Goal: Information Seeking & Learning: Understand process/instructions

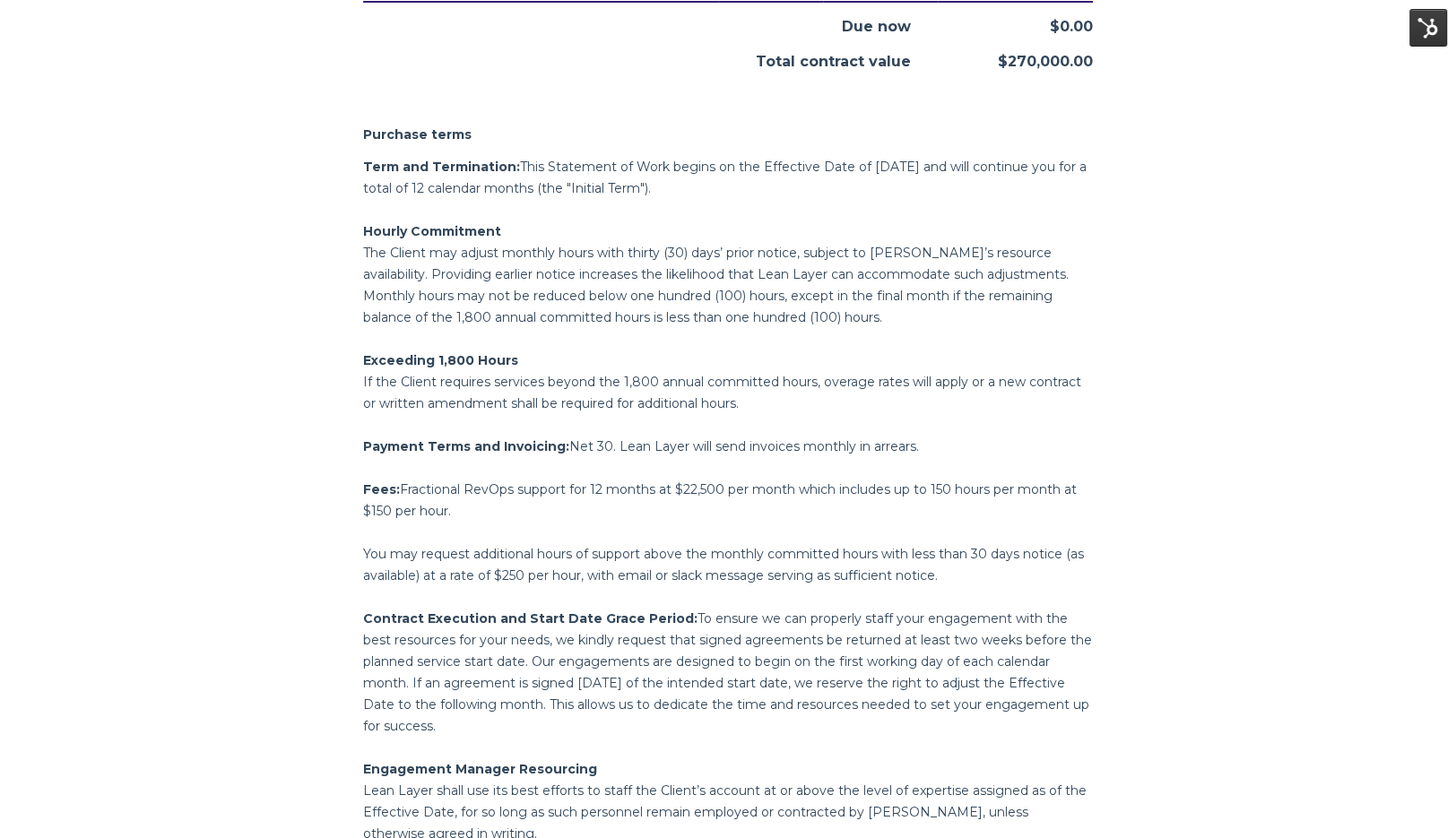
scroll to position [1399, 0]
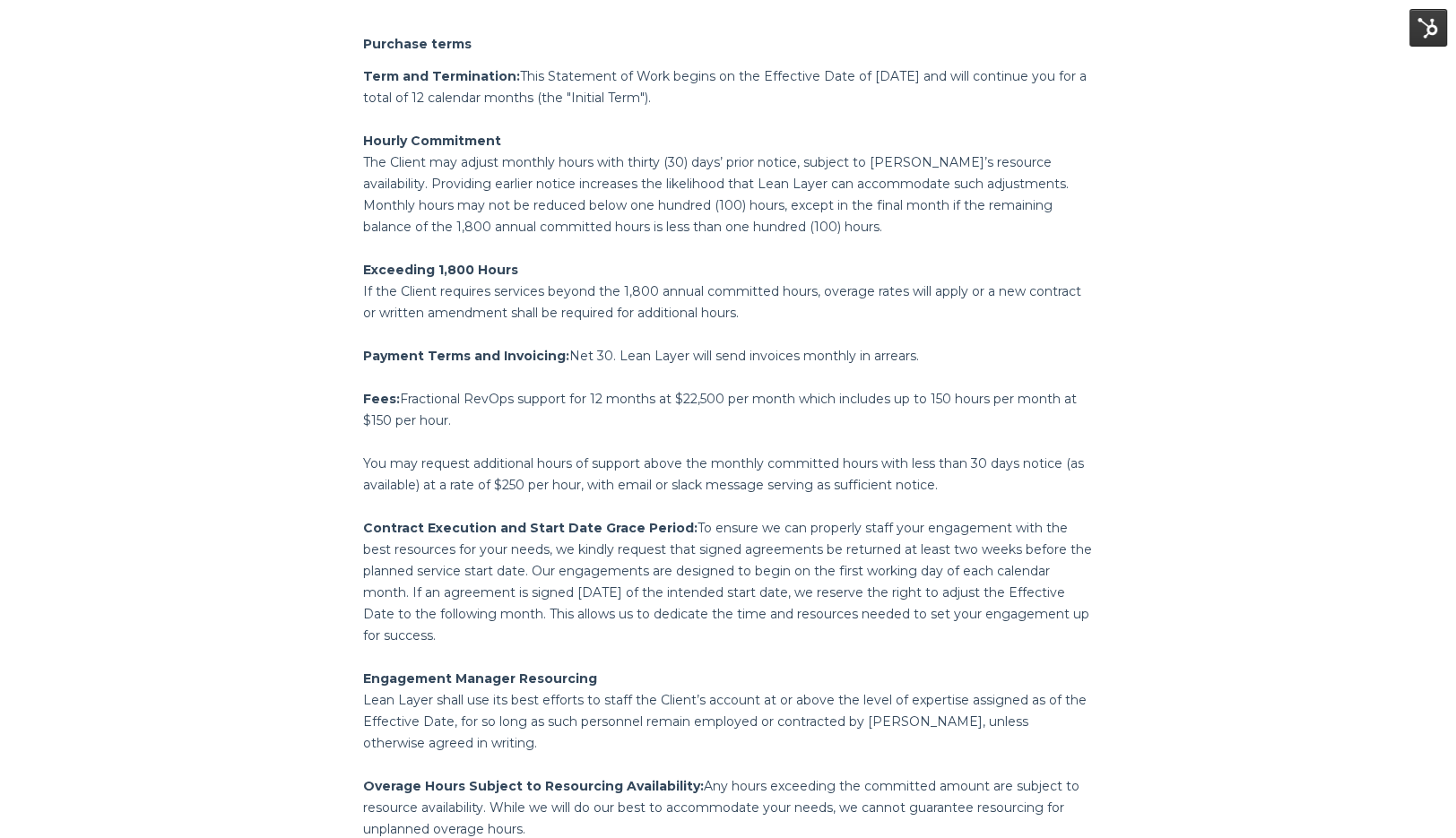
scroll to position [1480, 0]
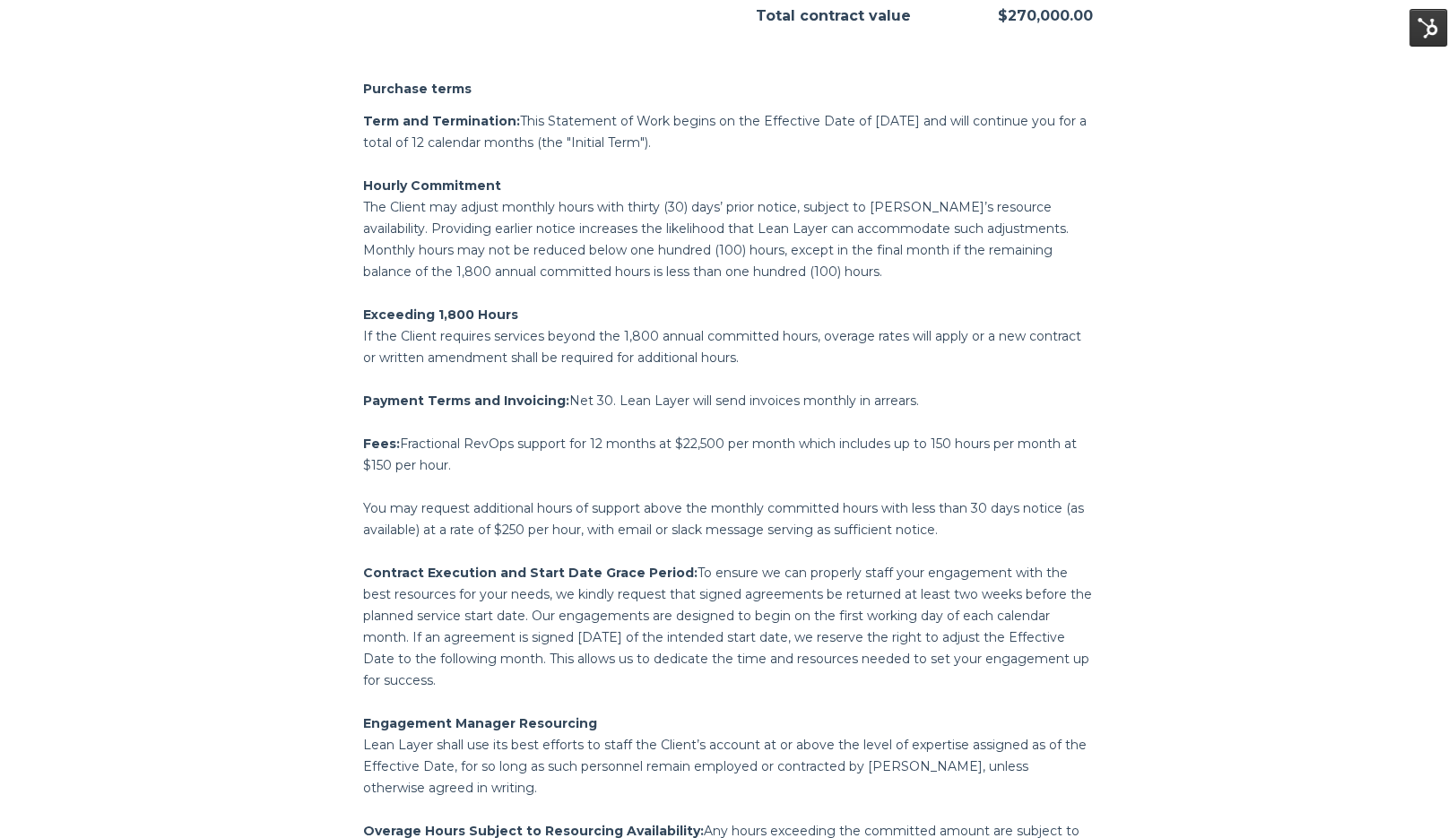
scroll to position [1432, 0]
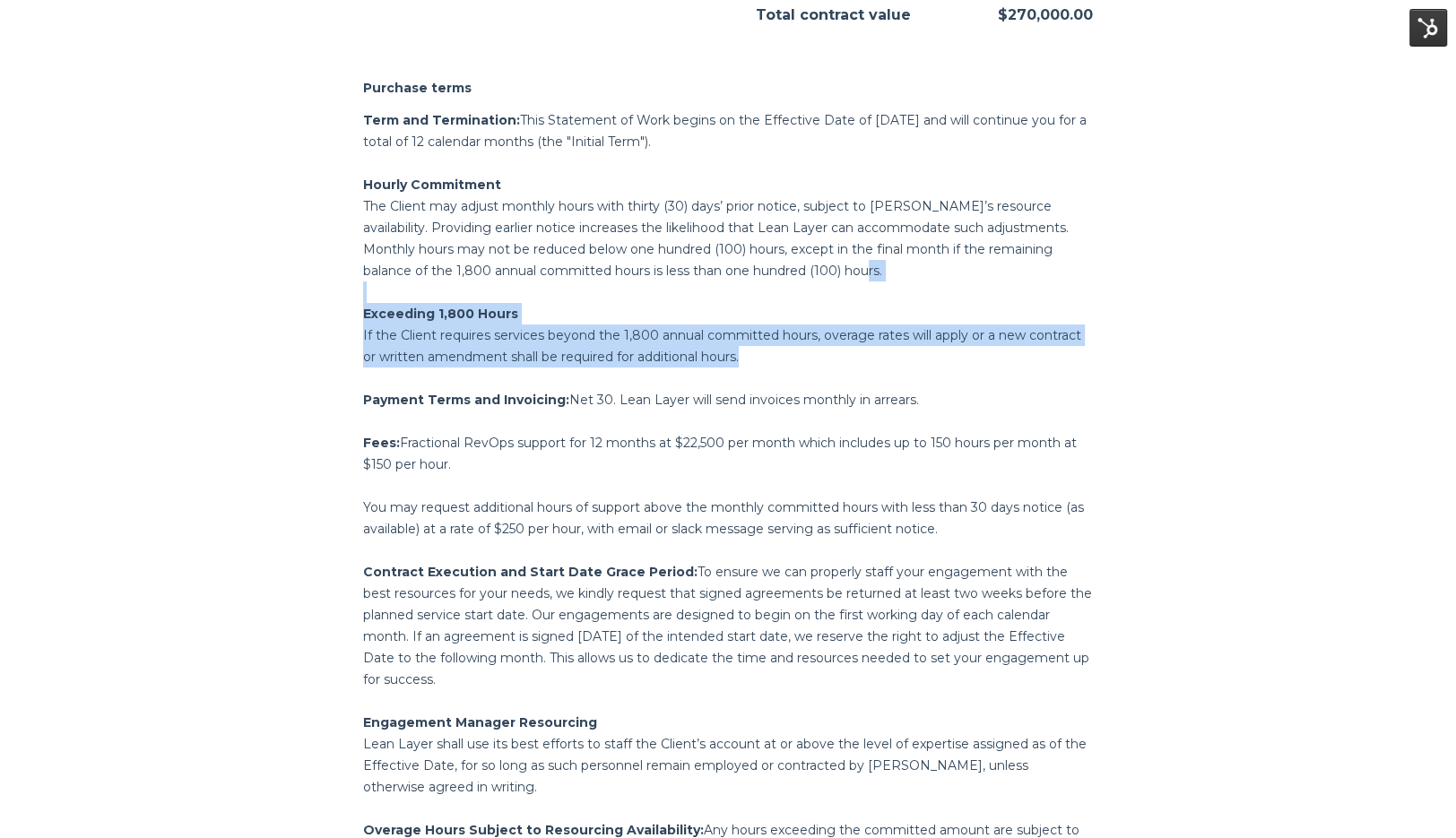
drag, startPoint x: 784, startPoint y: 355, endPoint x: 808, endPoint y: 259, distance: 99.0
click at [808, 259] on div "Term and Termination: This Statement of Work begins on the Effective Date of Oc…" at bounding box center [728, 528] width 729 height 839
copy div "The Client may adjust monthly hours with thirty (30) days’ prior notice, subjec…"
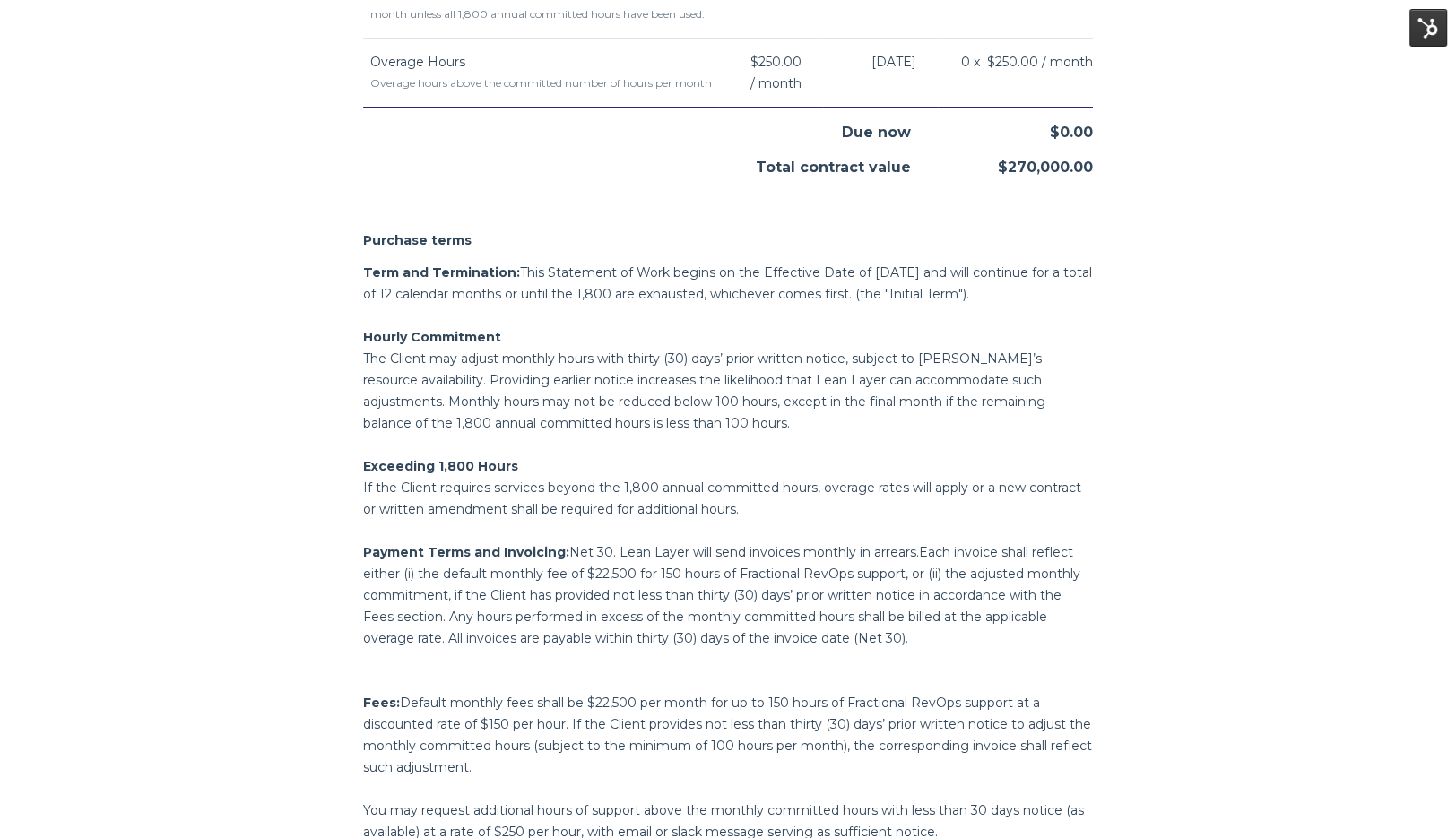
scroll to position [1283, 0]
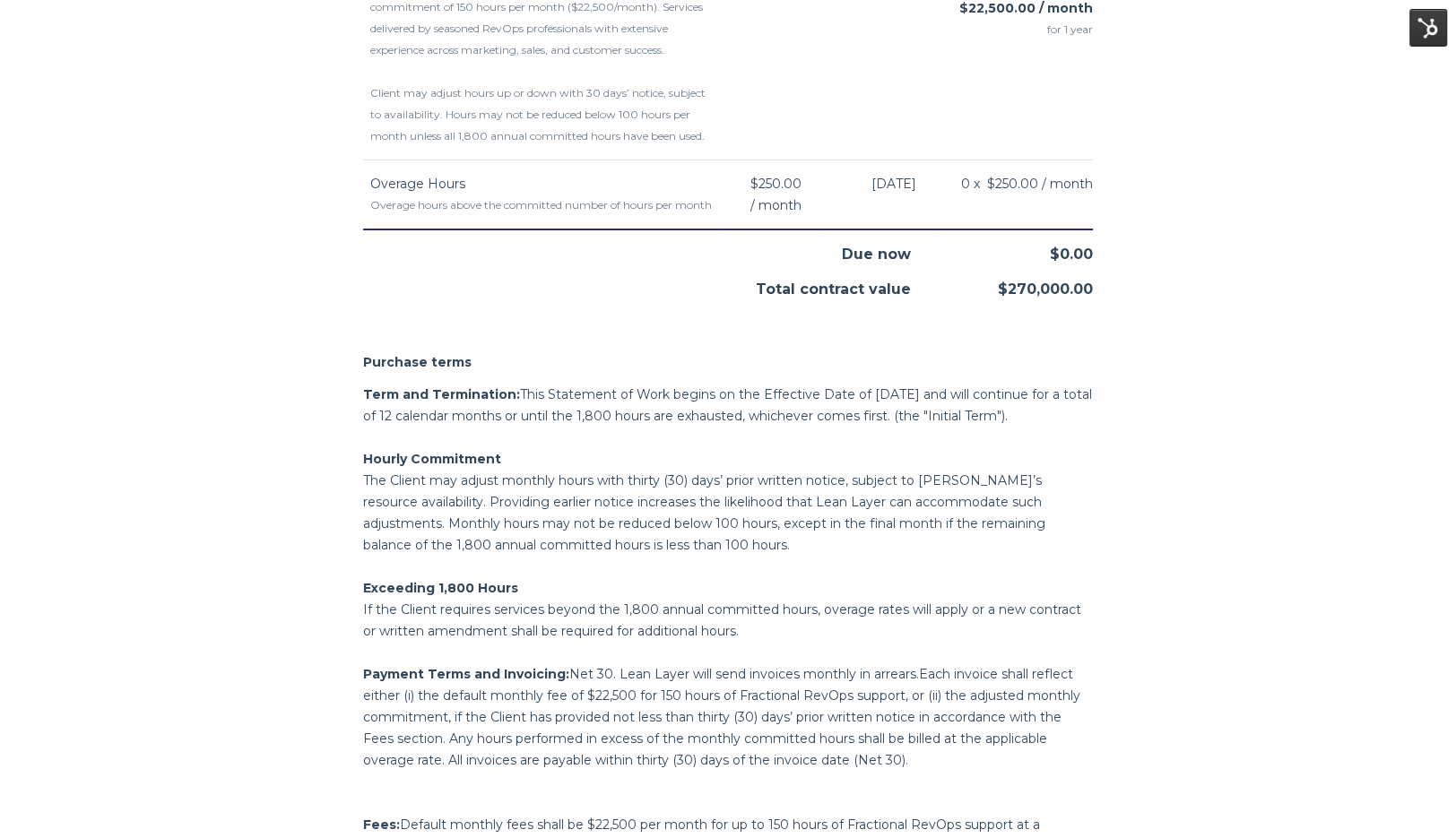
scroll to position [1551, 0]
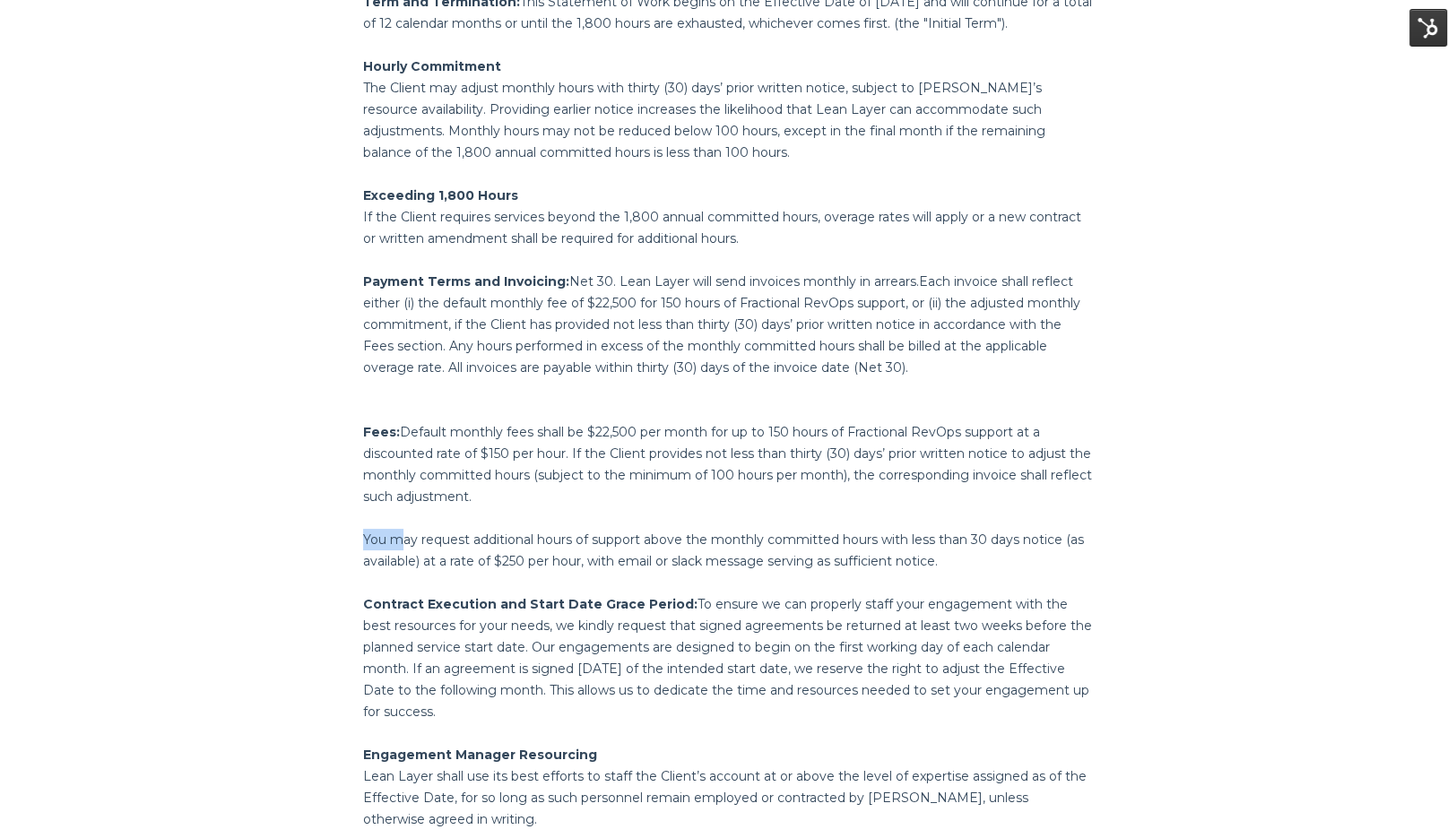
drag, startPoint x: 404, startPoint y: 531, endPoint x: 401, endPoint y: 574, distance: 43.1
click at [401, 574] on div "Term and Termination: This Statement of Work begins on the Effective Date of Oc…" at bounding box center [728, 486] width 729 height 989
click at [419, 433] on span "Default monthly fees shall be $22,500 per month for up to 150 hours of Fraction…" at bounding box center [727, 465] width 728 height 81
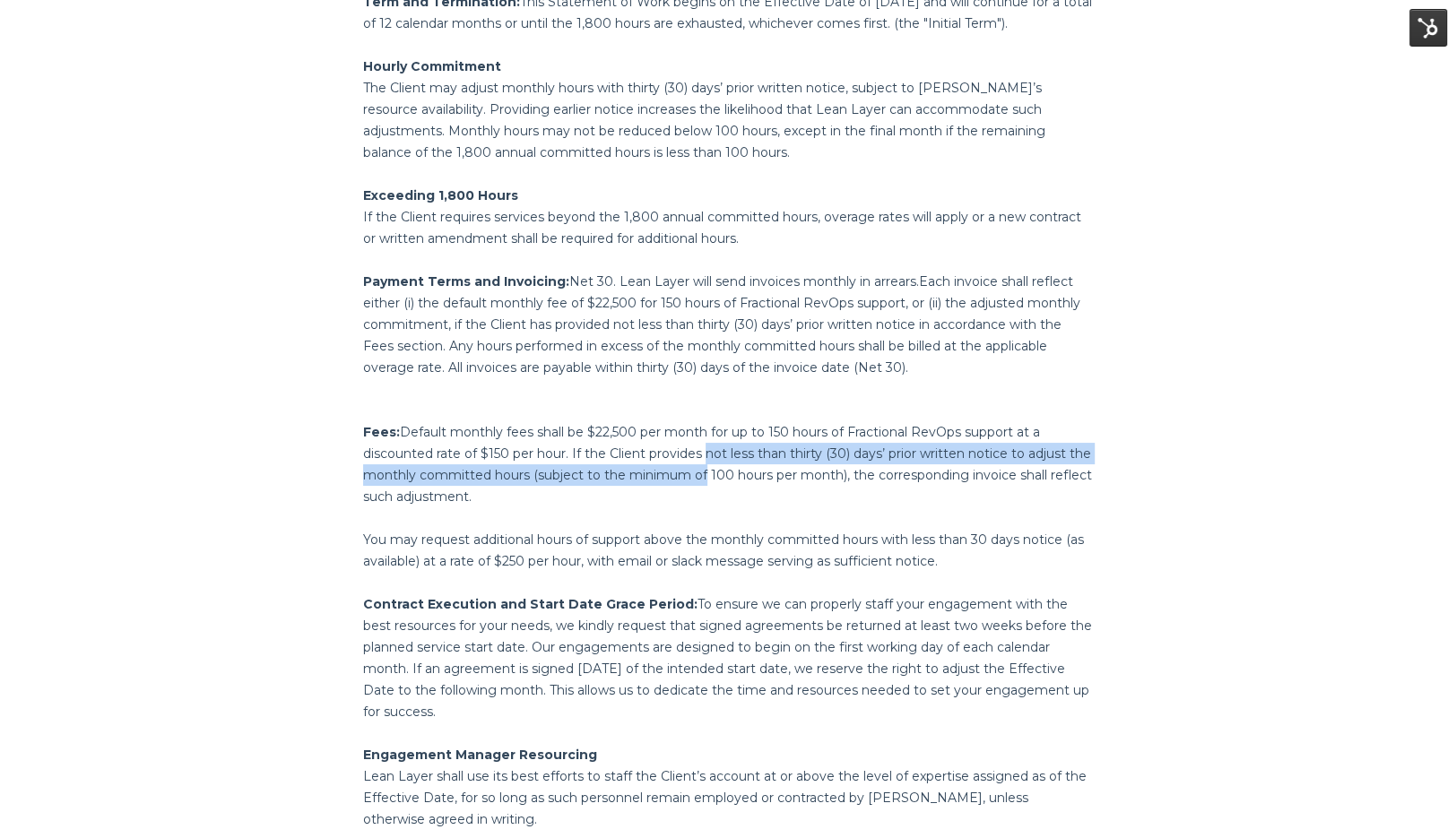
drag, startPoint x: 700, startPoint y: 453, endPoint x: 700, endPoint y: 483, distance: 30.0
click at [700, 483] on p "Fees: Default monthly fees shall be $22,500 per month for up to 150 hours of Fr…" at bounding box center [728, 464] width 729 height 86
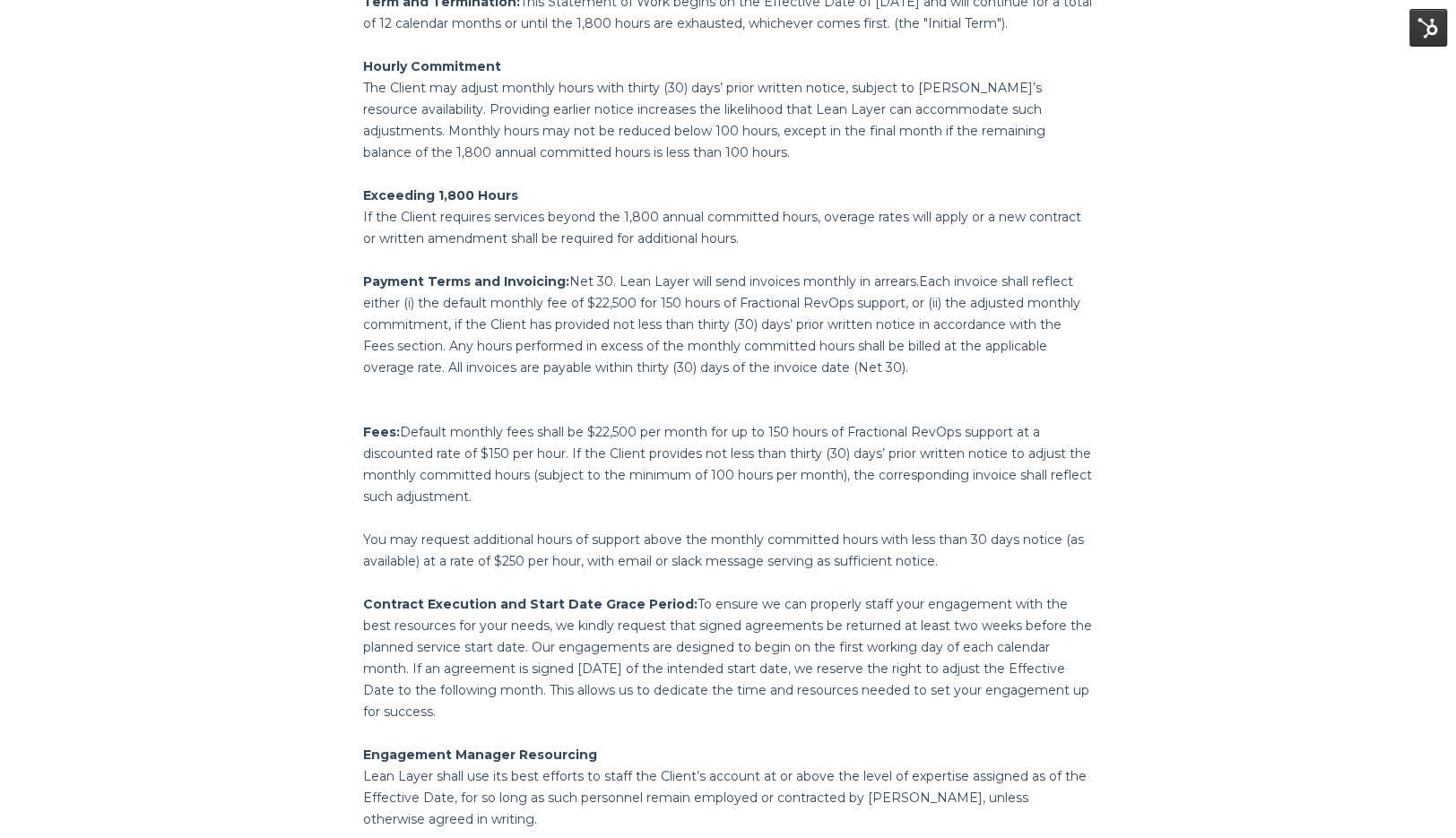
click at [118, 601] on body "Interplay Learning - Fractional RevOps Support (Annual) Interplay Learning 1821…" at bounding box center [728, 116] width 1456 height 3334
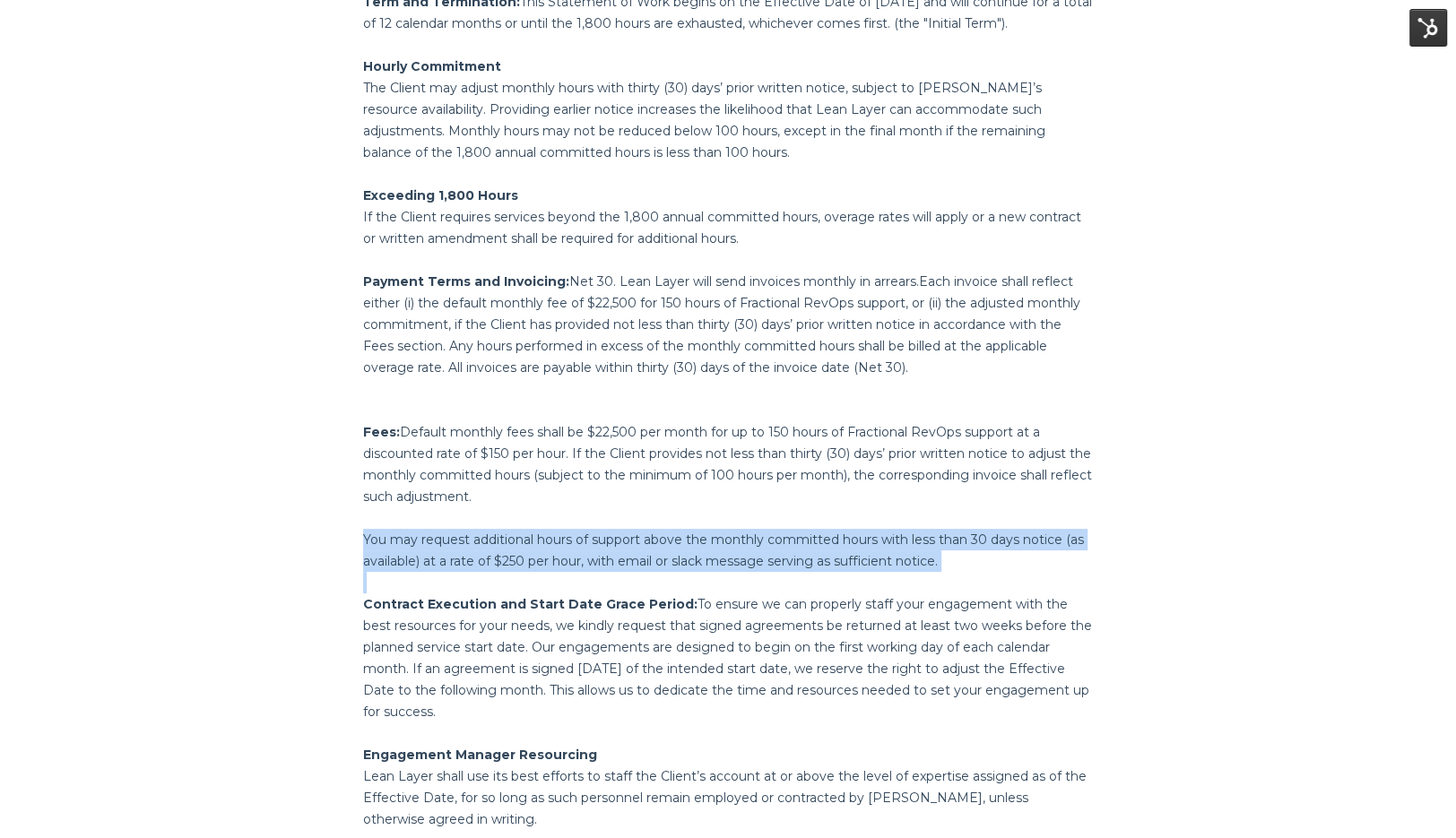
drag, startPoint x: 359, startPoint y: 538, endPoint x: 355, endPoint y: 600, distance: 62.1
click at [355, 600] on div "Purchase terms Term and Termination: This Statement of Work begins on the Effec…" at bounding box center [728, 456] width 756 height 1047
copy div "You may request additional hours of support above the monthly committed hours w…"
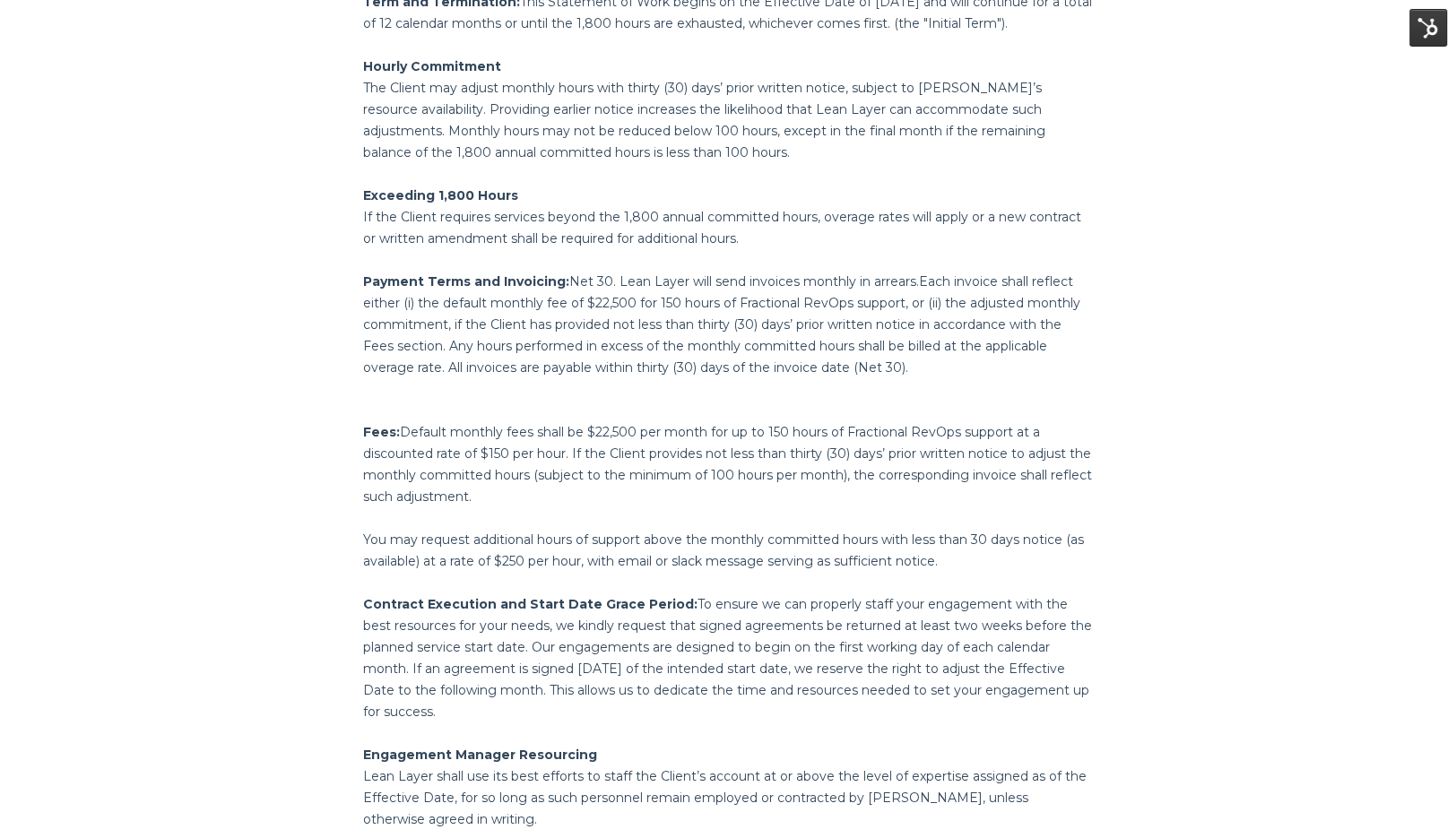
click at [811, 536] on span "You may request additional hours of support above the monthly committed hours w…" at bounding box center [723, 550] width 721 height 38
click at [716, 531] on span "You may request additional hours of support above the monthly committed hours w…" at bounding box center [723, 550] width 721 height 38
drag, startPoint x: 709, startPoint y: 547, endPoint x: 1058, endPoint y: 538, distance: 349.1
click at [1058, 538] on p "You may request additional hours of support above the monthly committed hours w…" at bounding box center [728, 550] width 729 height 43
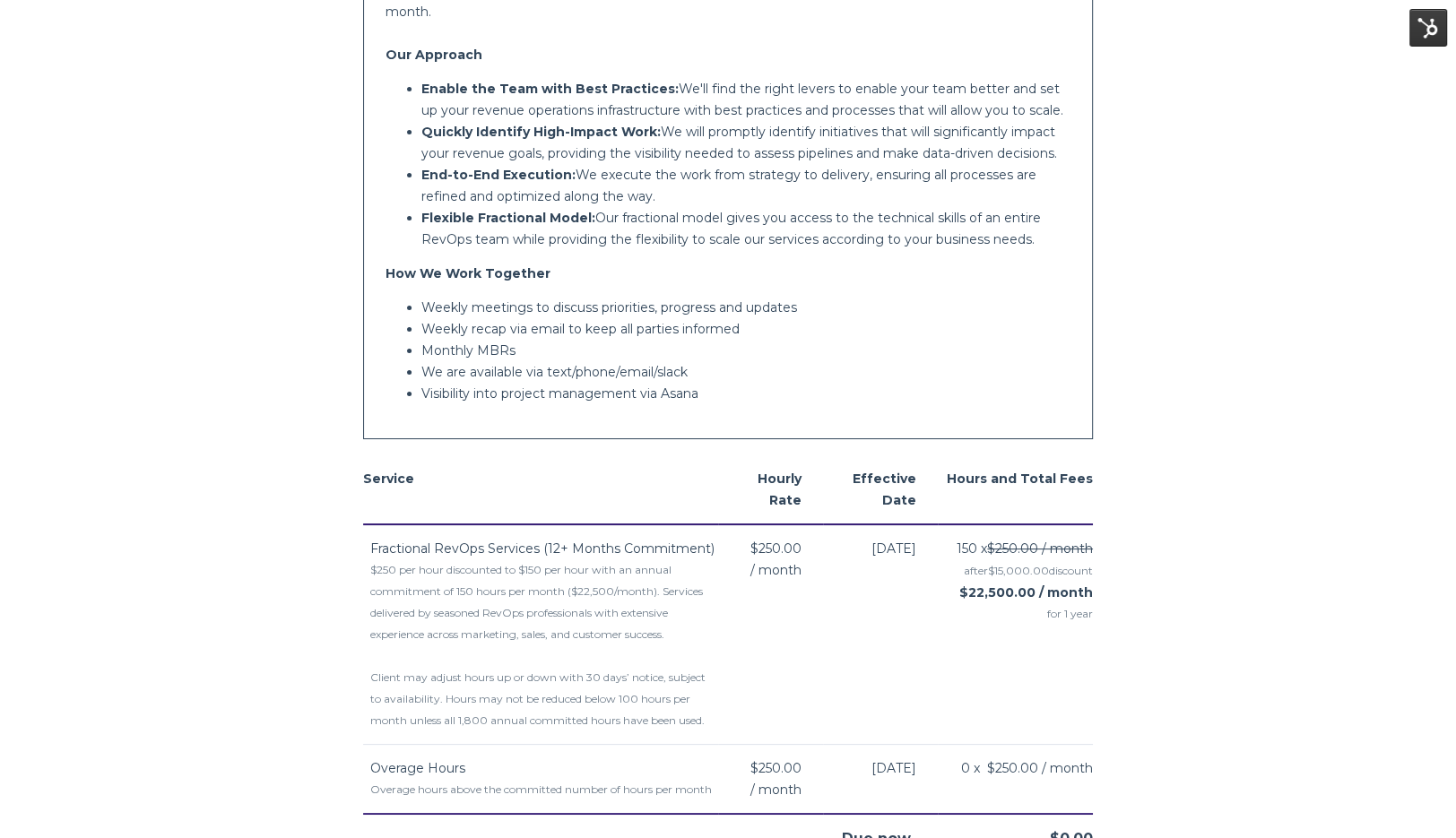
scroll to position [678, 0]
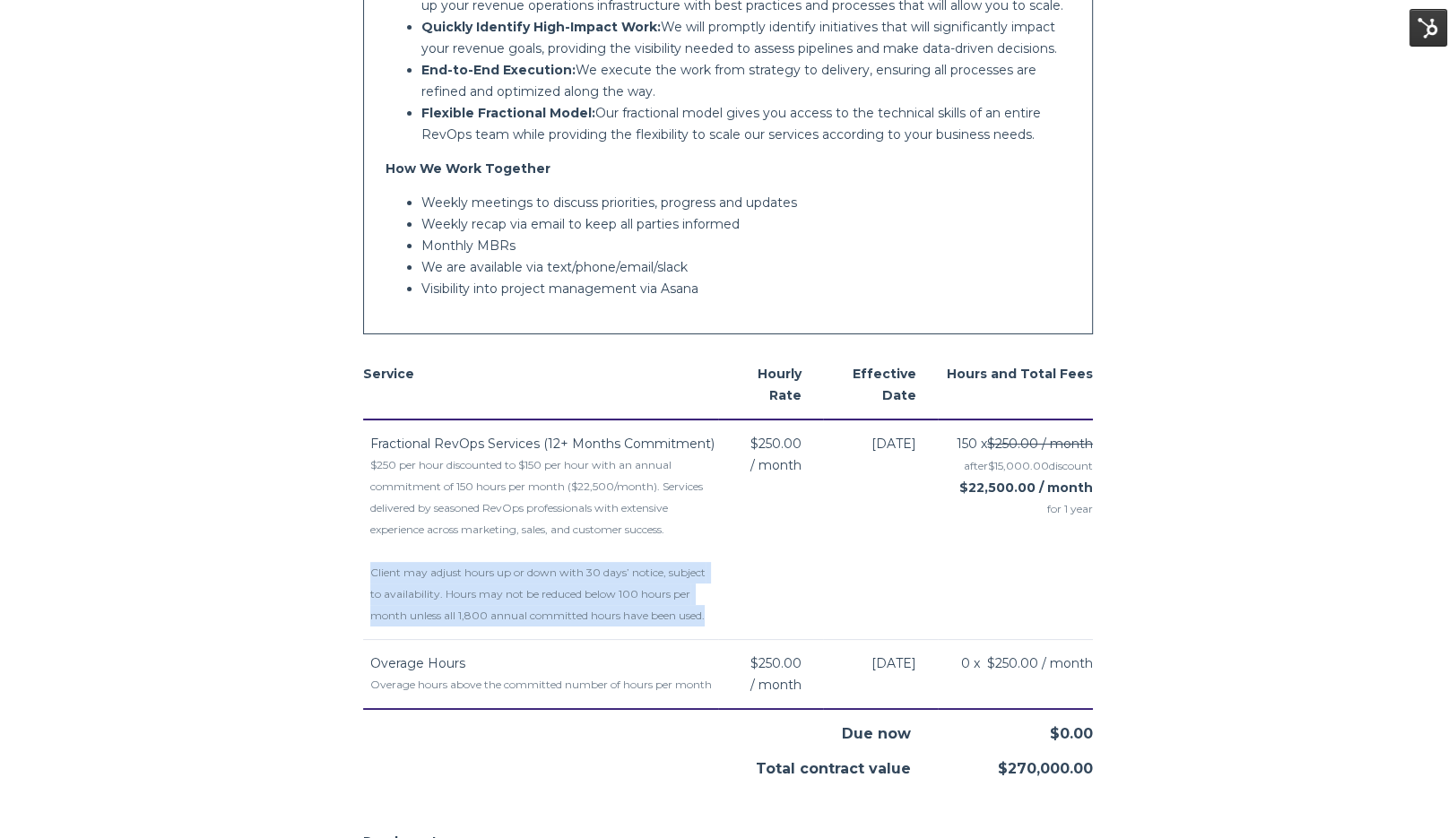
drag, startPoint x: 371, startPoint y: 552, endPoint x: 373, endPoint y: 614, distance: 62.0
click at [373, 614] on td "Fractional RevOps Services (12+ Months Commitment) $250 per hour discounted to …" at bounding box center [540, 529] width 355 height 221
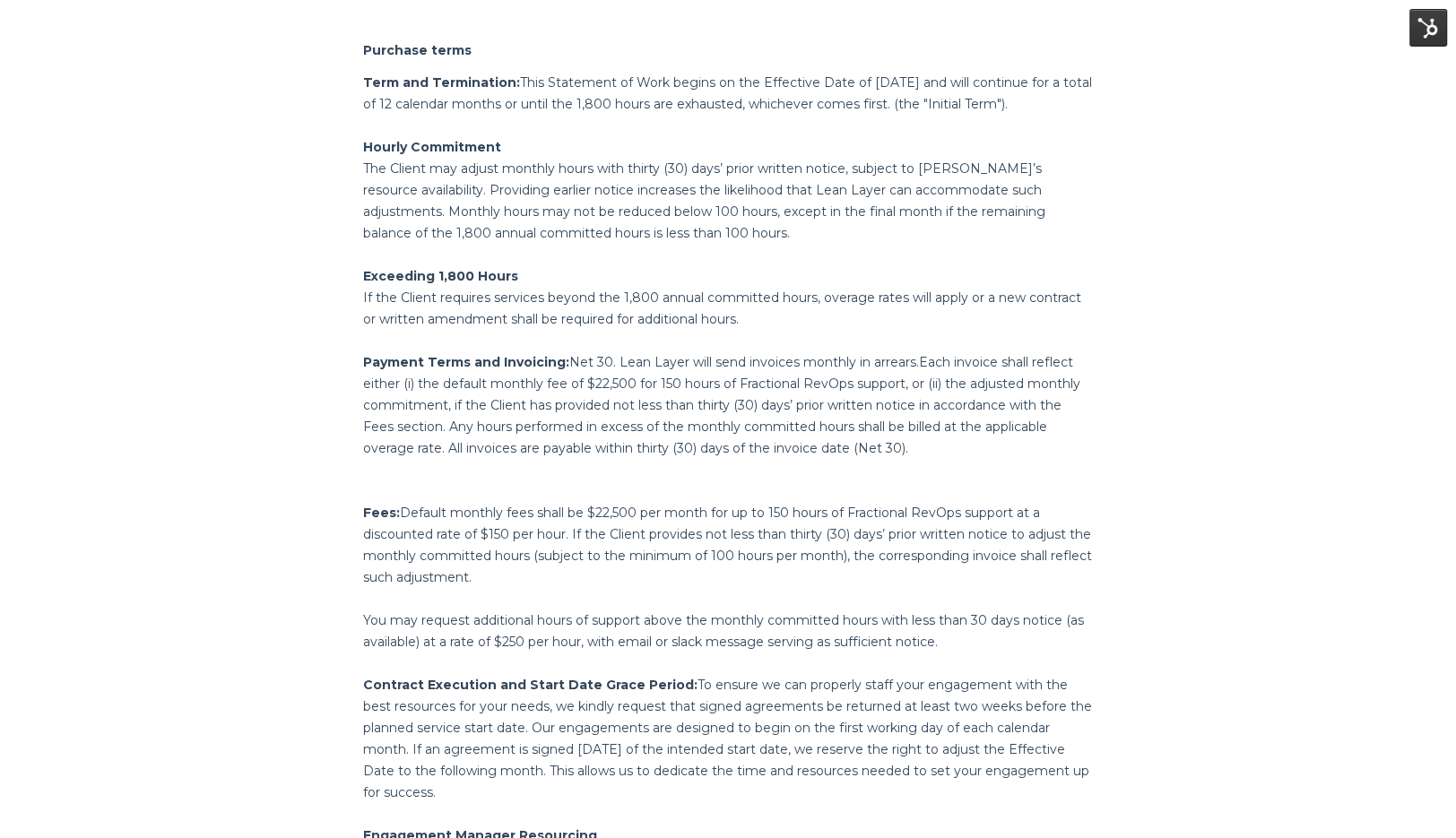
scroll to position [1479, 0]
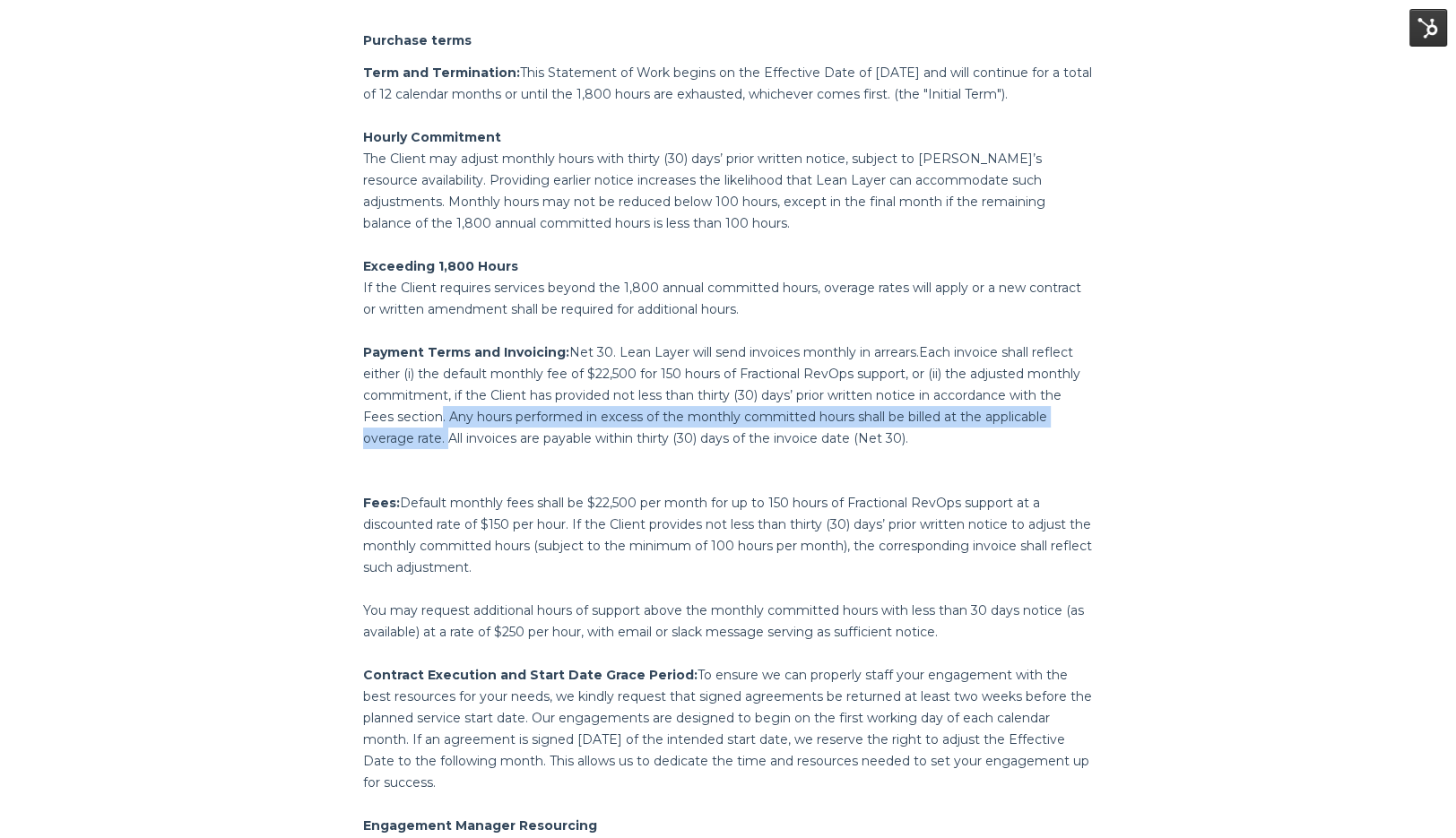
drag, startPoint x: 438, startPoint y: 417, endPoint x: 447, endPoint y: 446, distance: 30.4
click at [447, 446] on p "Payment Terms and Invoicing: Net 30. Lean Layer will send invoices monthly in a…" at bounding box center [728, 395] width 729 height 108
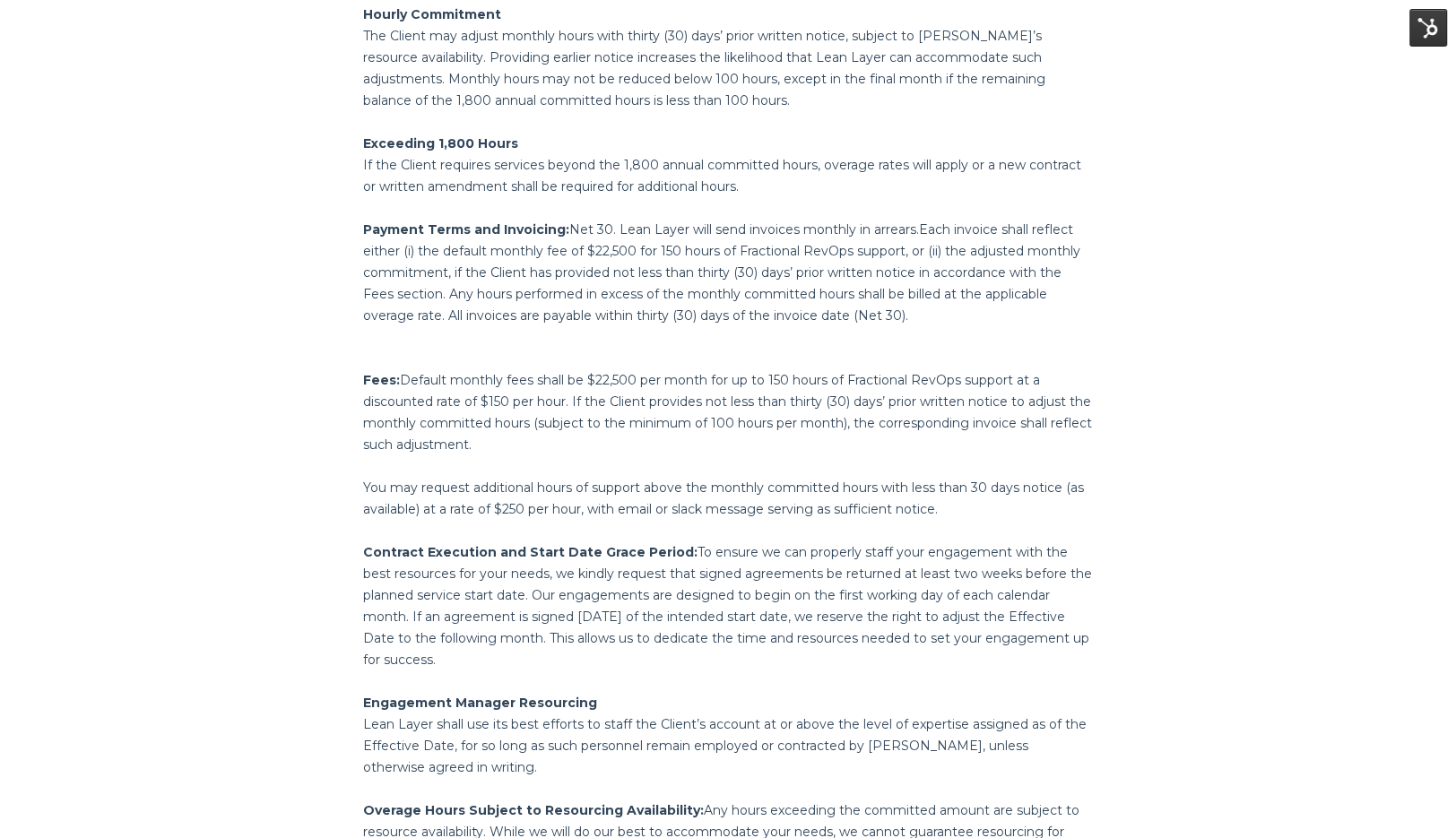
scroll to position [1605, 0]
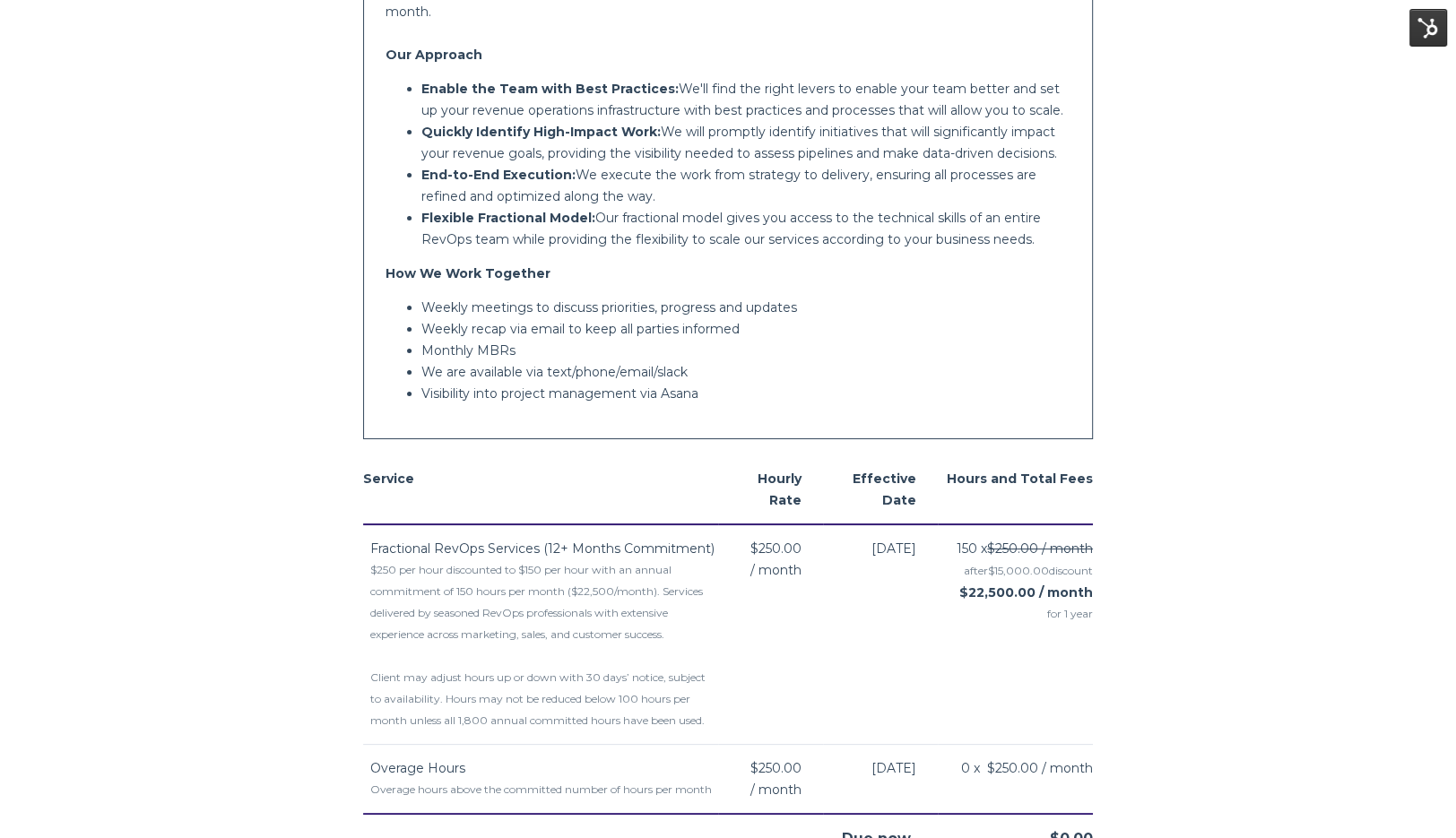
scroll to position [652, 0]
